Goal: Navigation & Orientation: Go to known website

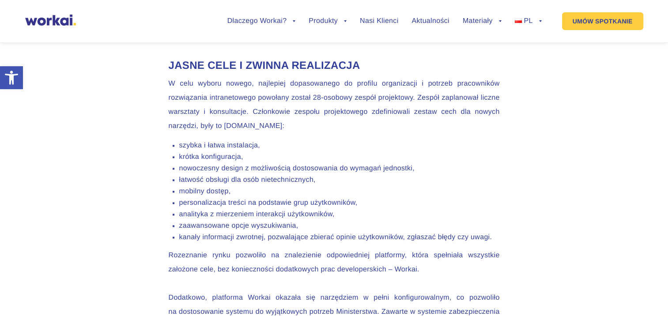
scroll to position [1103, 0]
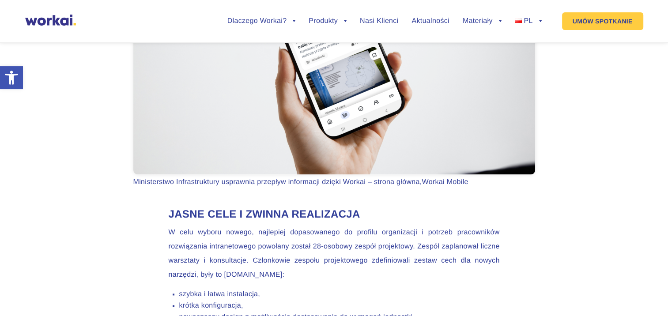
click at [56, 24] on img at bounding box center [50, 20] width 51 height 11
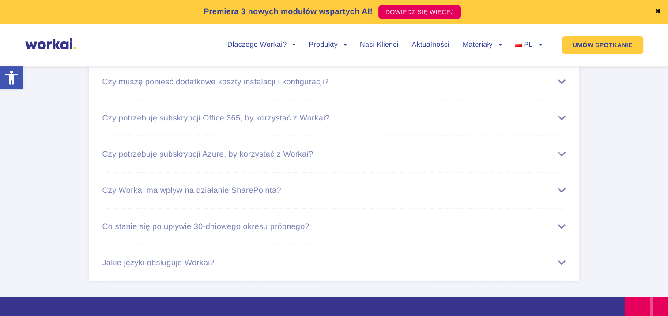
scroll to position [5339, 0]
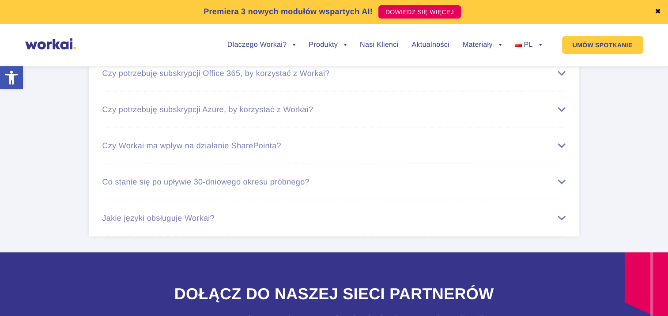
click at [73, 41] on img at bounding box center [50, 43] width 51 height 11
